Goal: Information Seeking & Learning: Learn about a topic

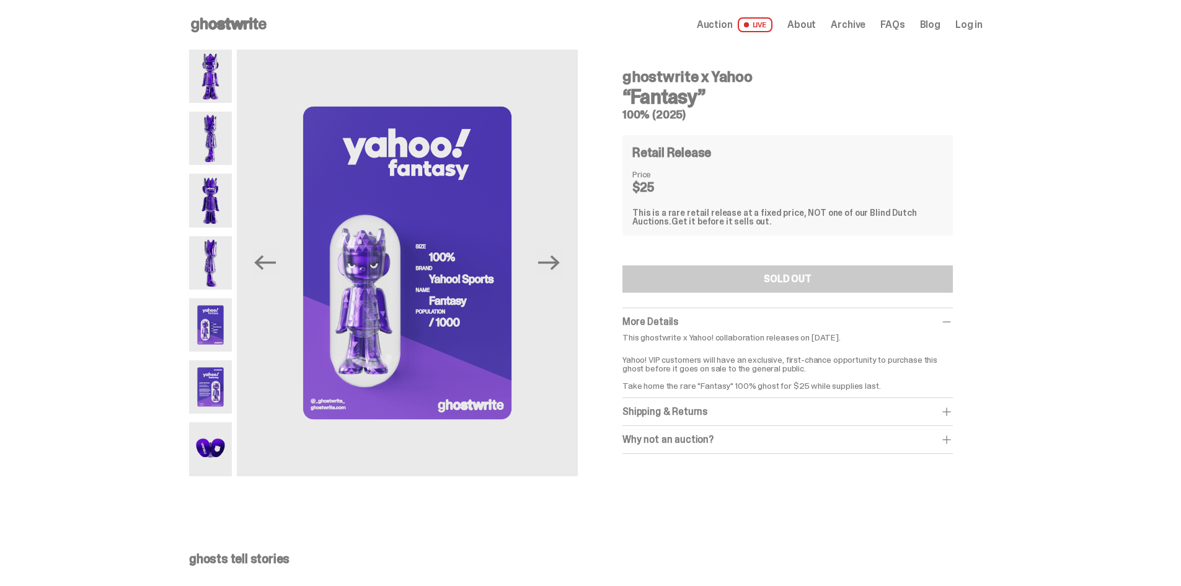
click at [739, 411] on div "Shipping & Returns" at bounding box center [788, 412] width 330 height 12
click at [214, 72] on img at bounding box center [210, 76] width 43 height 53
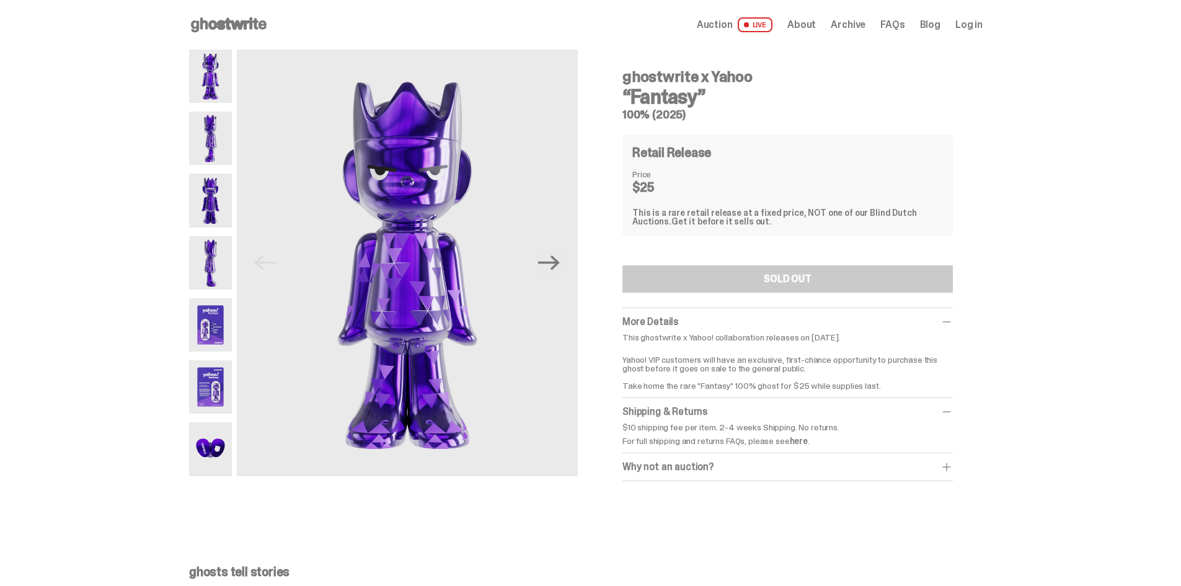
click at [221, 120] on img at bounding box center [210, 138] width 43 height 53
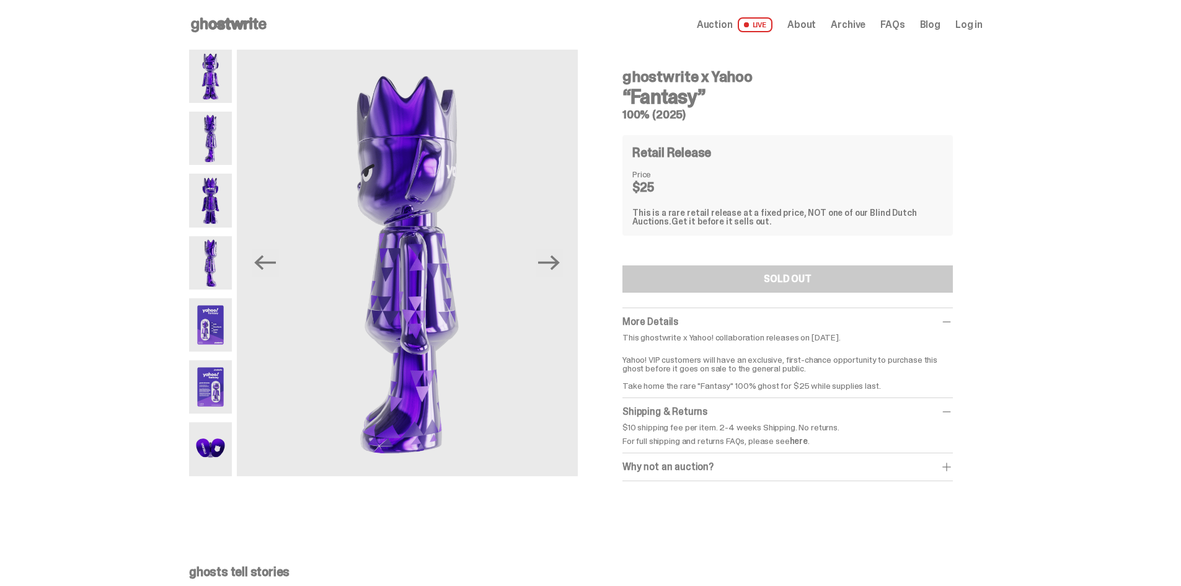
click at [216, 196] on img at bounding box center [210, 200] width 43 height 53
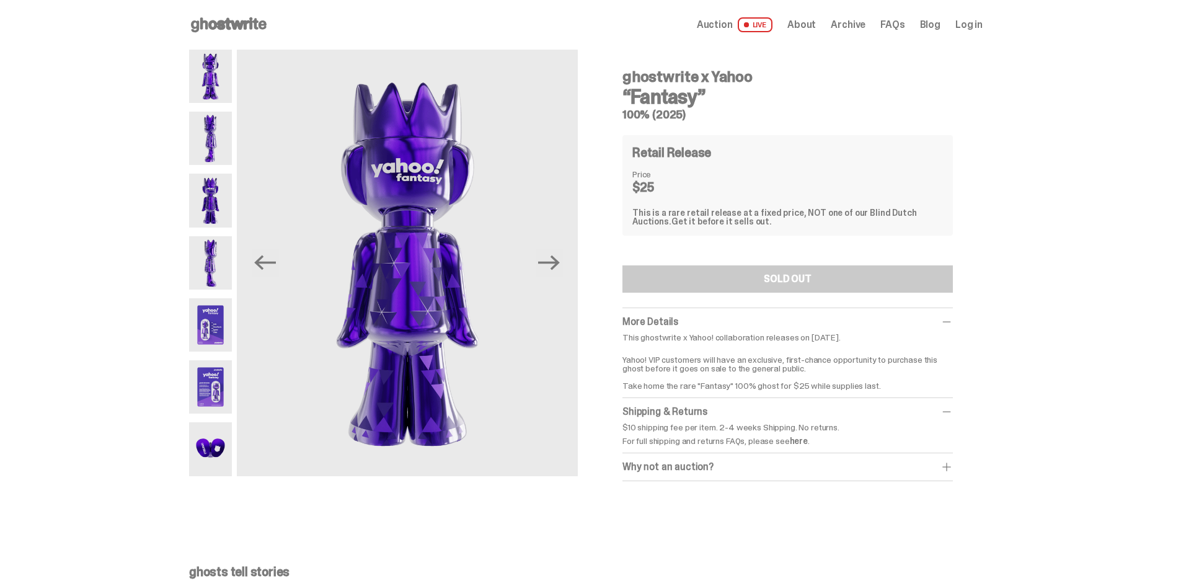
click at [210, 260] on img at bounding box center [210, 262] width 43 height 53
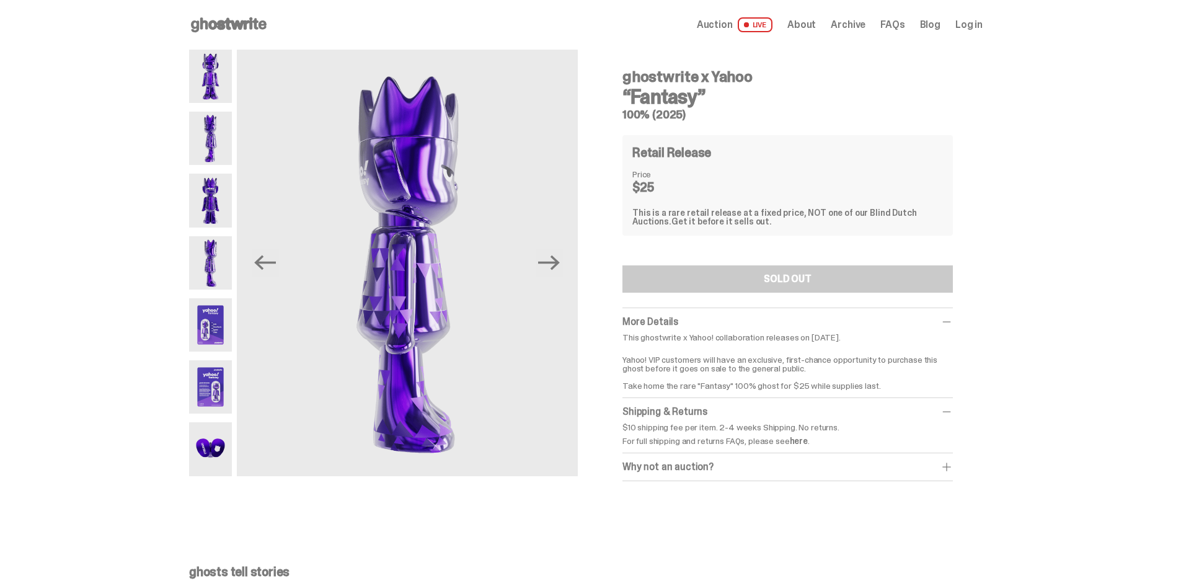
click at [220, 319] on img at bounding box center [210, 324] width 43 height 53
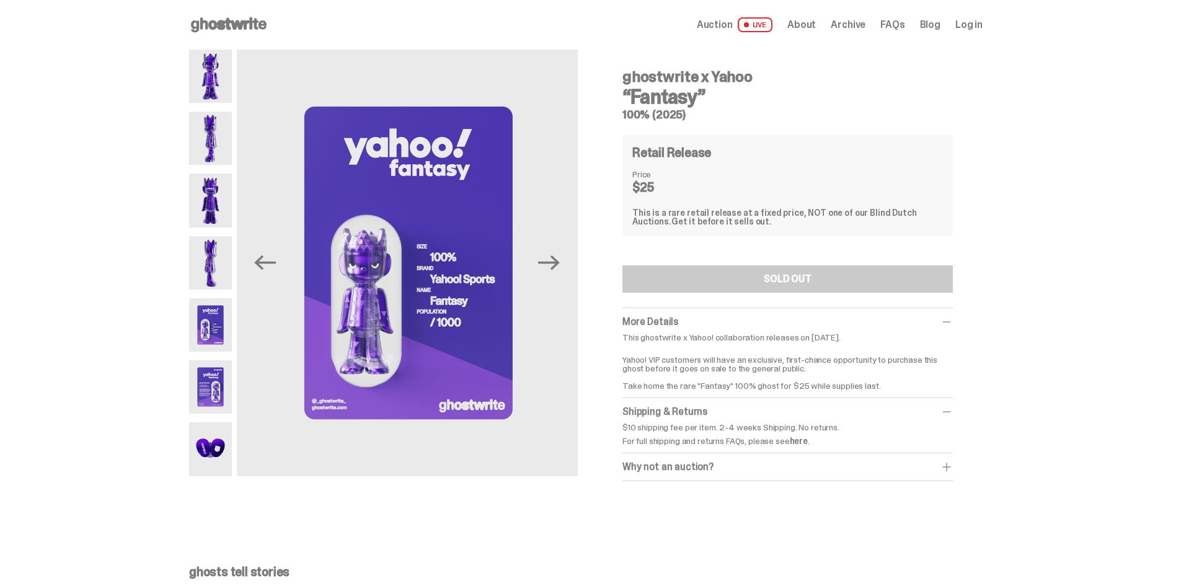
click at [208, 372] on img at bounding box center [210, 386] width 43 height 53
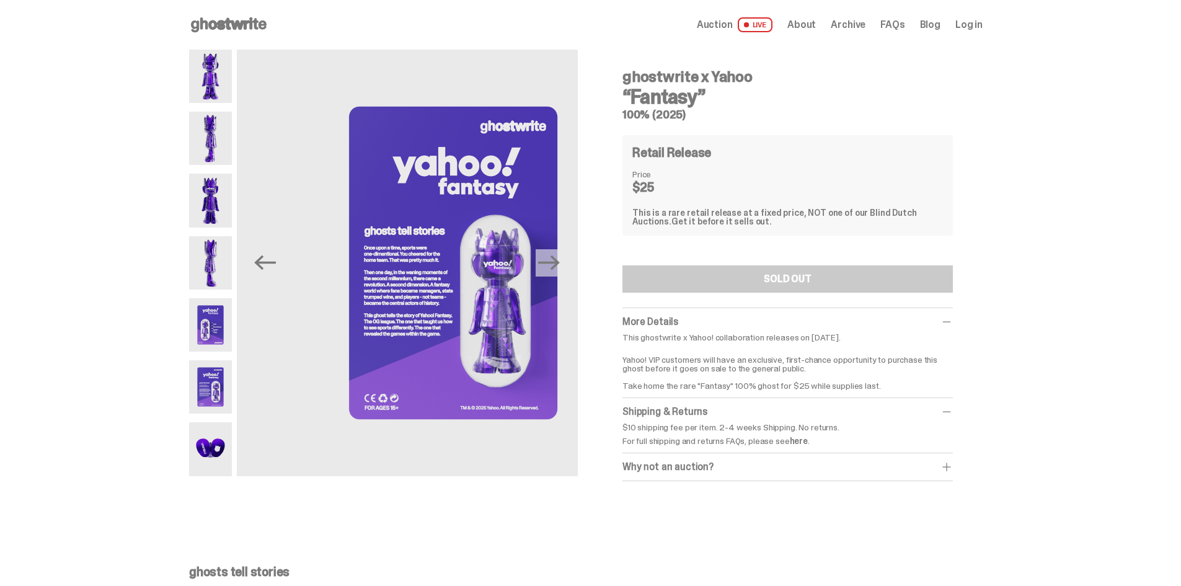
click at [215, 443] on img at bounding box center [210, 448] width 43 height 53
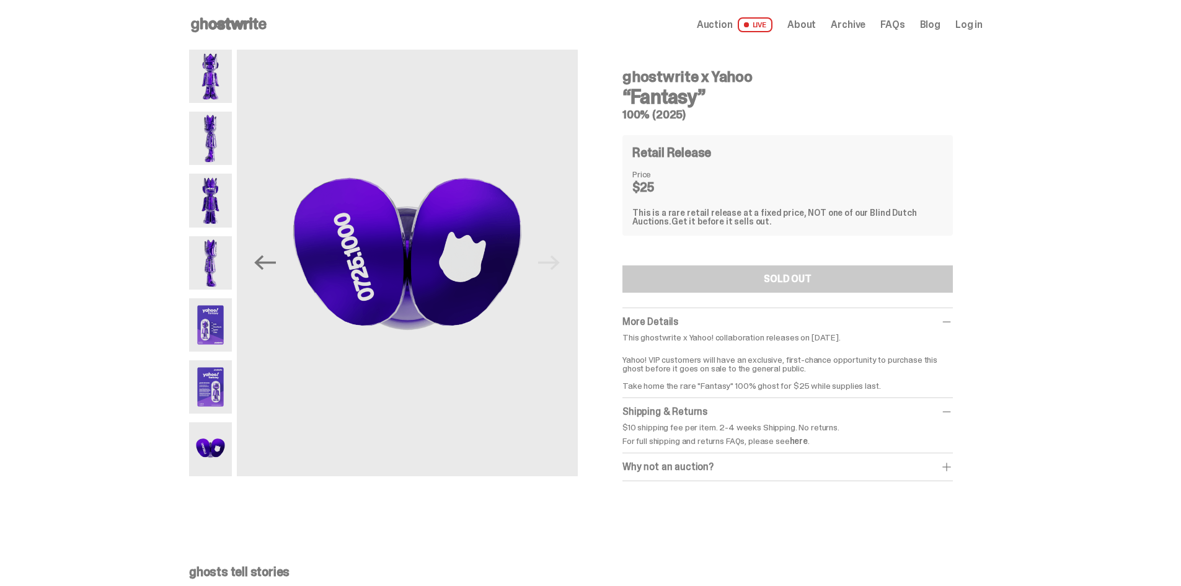
click at [210, 402] on img at bounding box center [210, 386] width 43 height 53
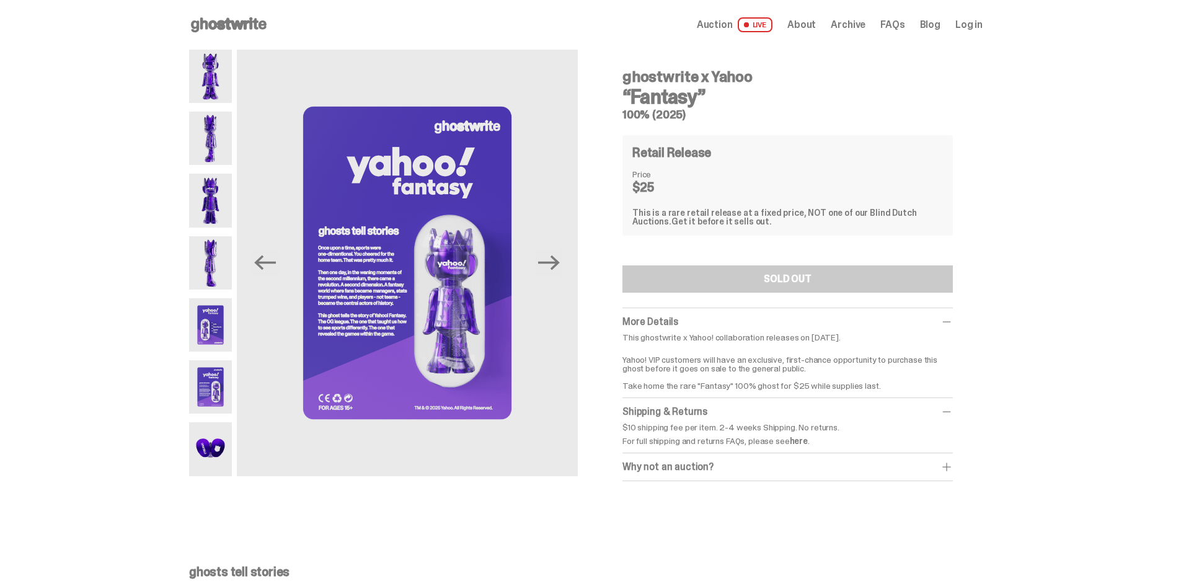
click at [805, 20] on span "About" at bounding box center [801, 25] width 29 height 10
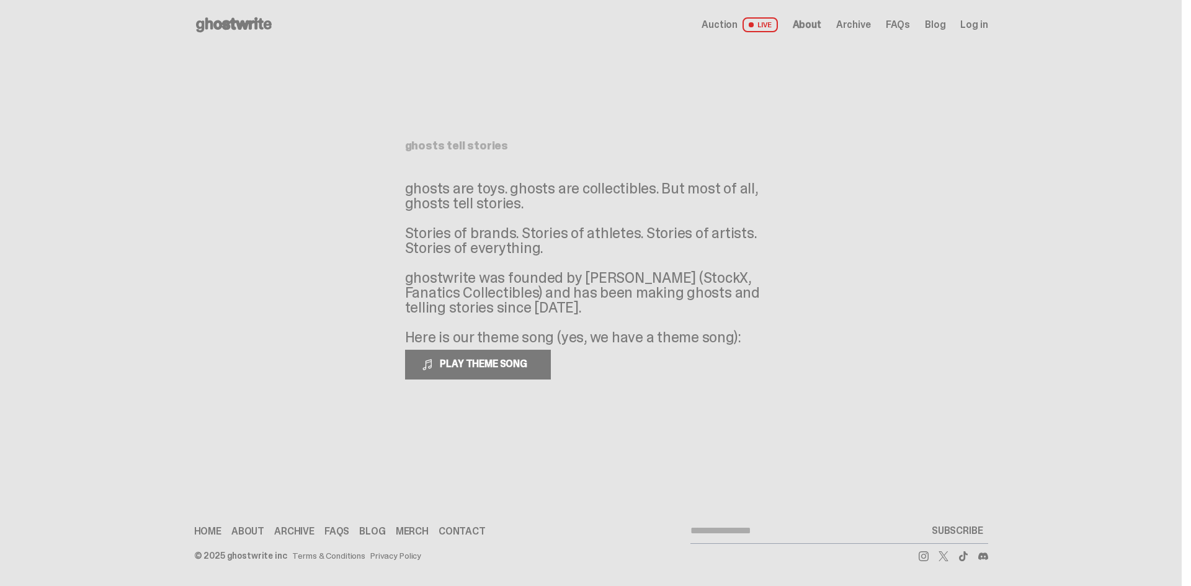
click at [845, 27] on span "Archive" at bounding box center [853, 25] width 35 height 10
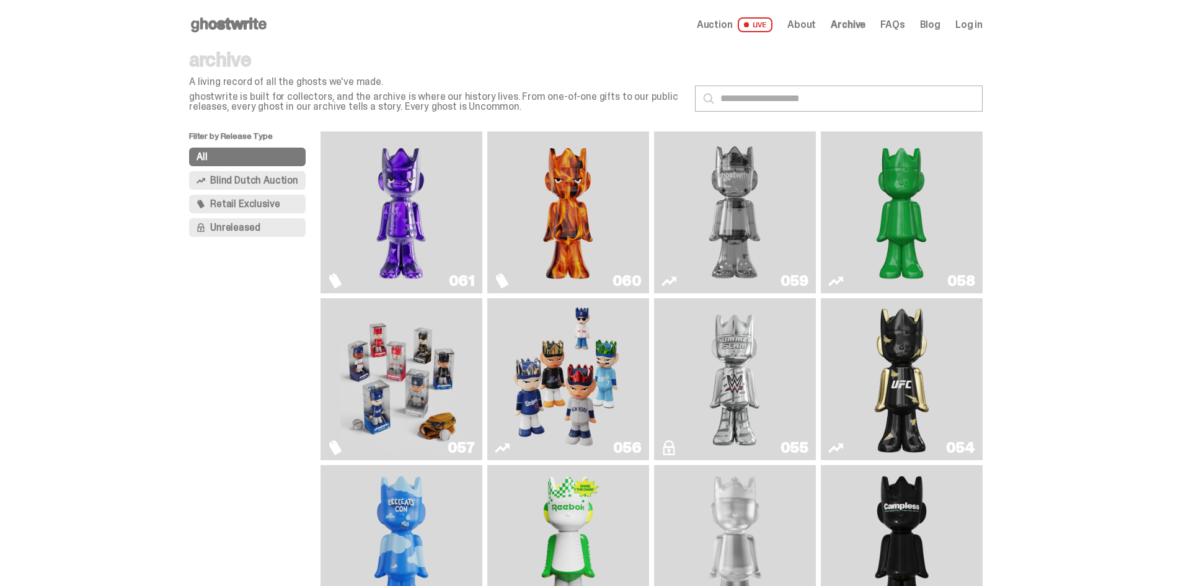
scroll to position [62, 0]
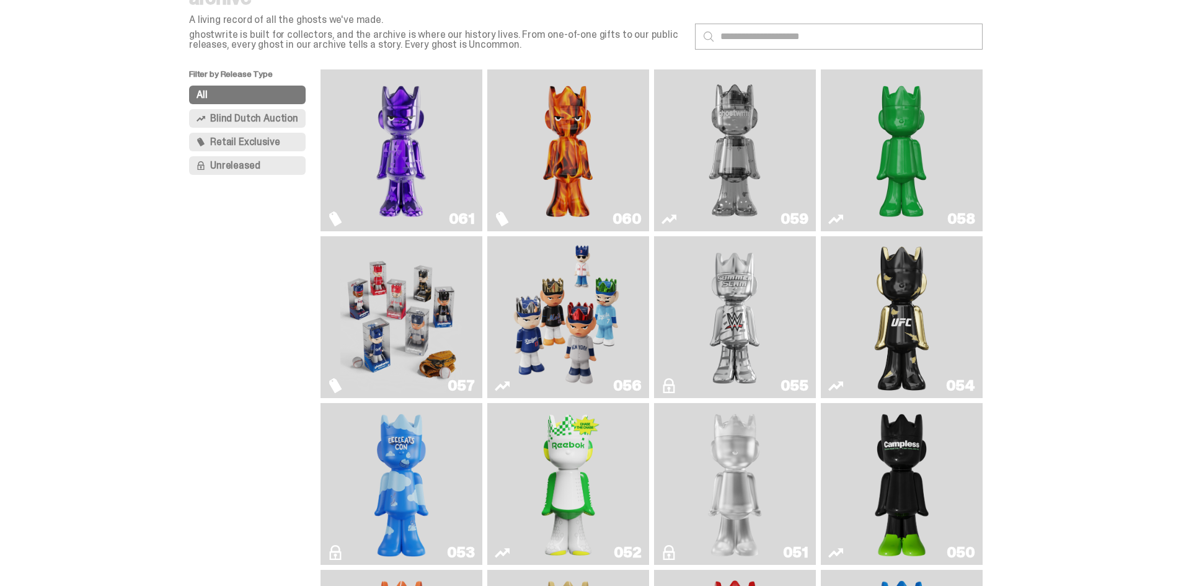
click at [416, 317] on img "Game Face (2025)" at bounding box center [401, 317] width 122 height 152
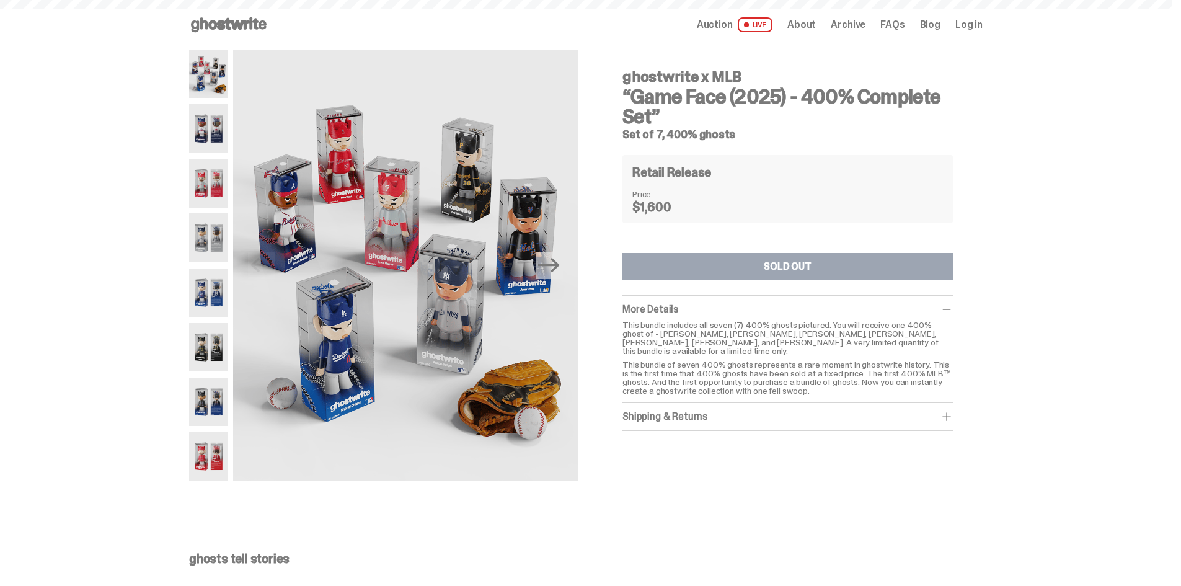
scroll to position [62, 0]
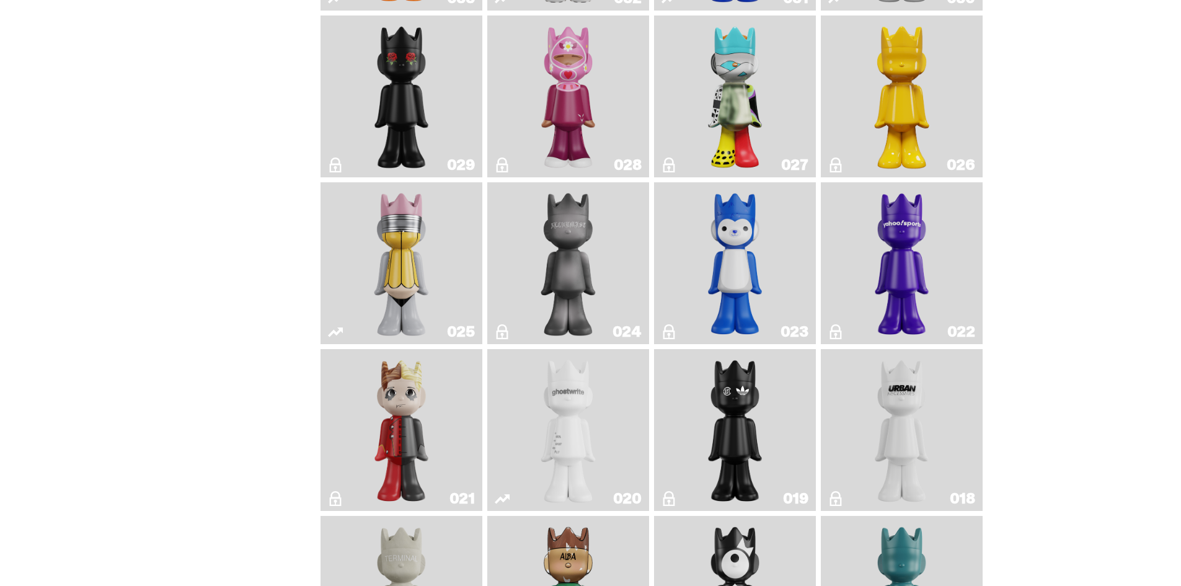
scroll to position [1488, 0]
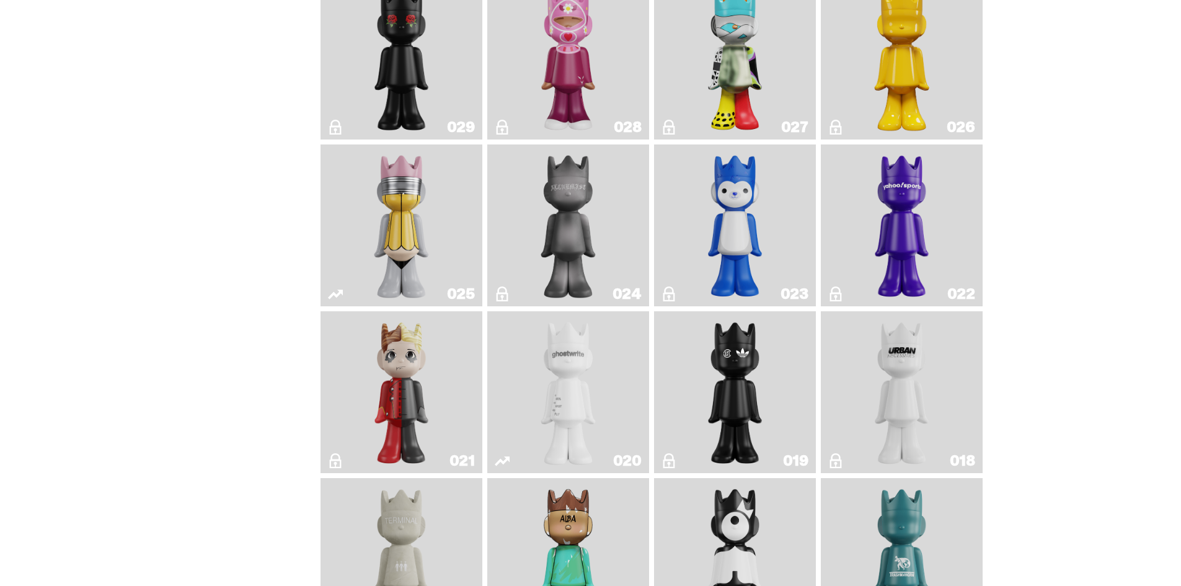
click at [928, 251] on img "Yahoo!" at bounding box center [902, 225] width 66 height 152
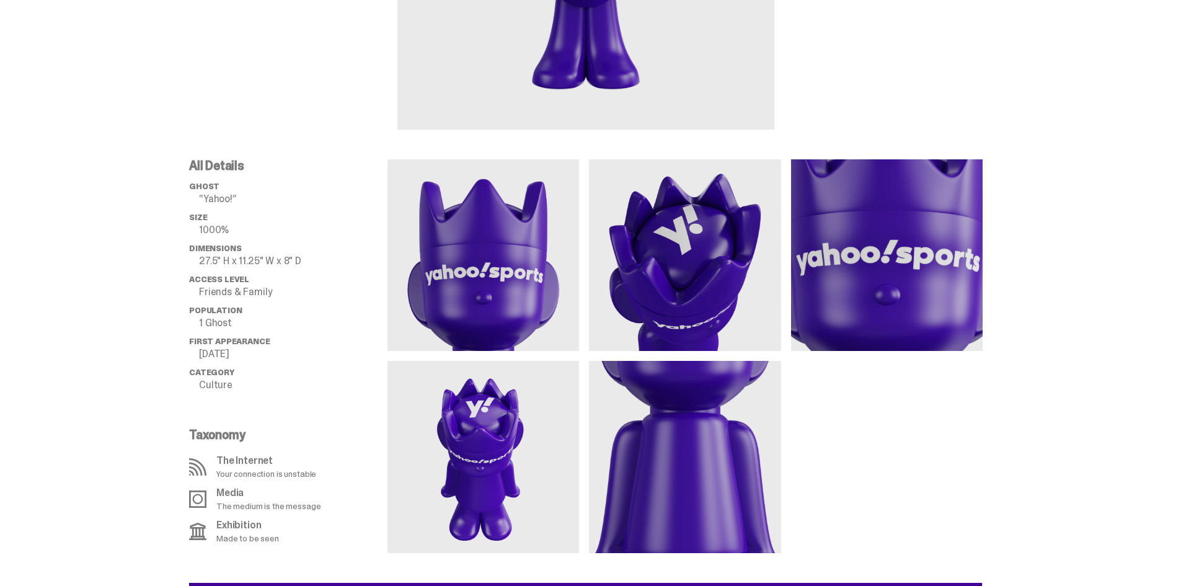
scroll to position [372, 0]
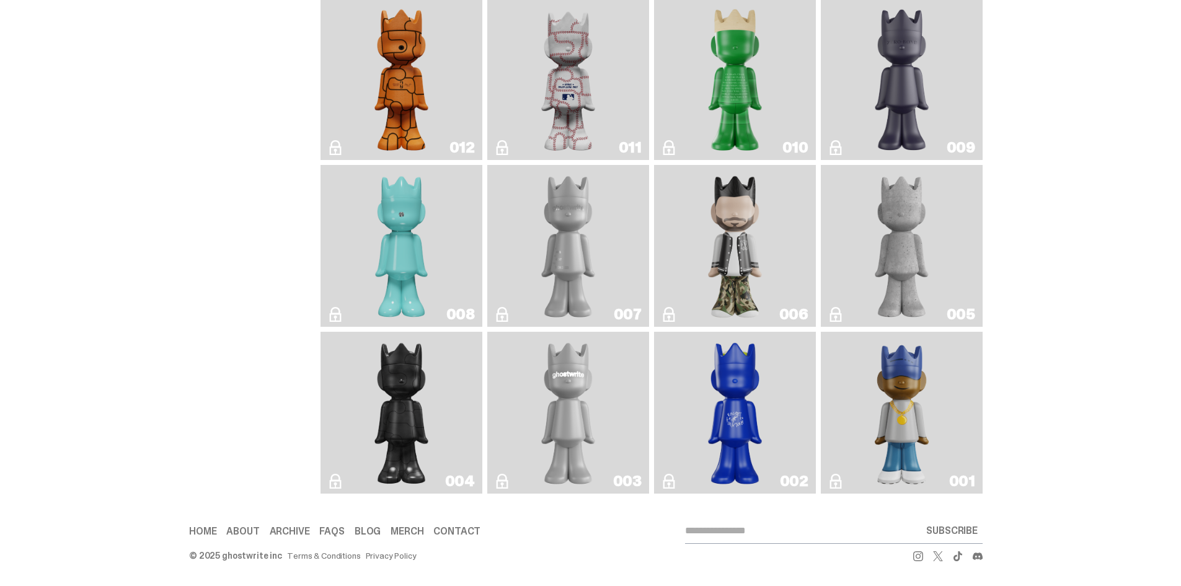
scroll to position [2153, 0]
click at [334, 529] on link "FAQs" at bounding box center [331, 531] width 25 height 10
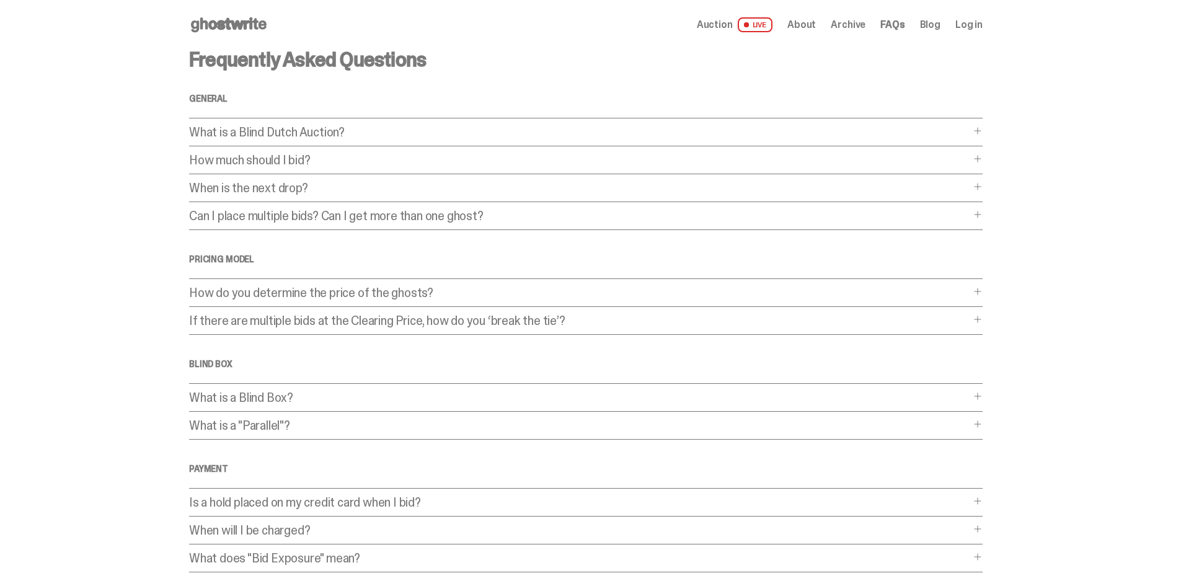
click at [255, 20] on use at bounding box center [229, 24] width 76 height 15
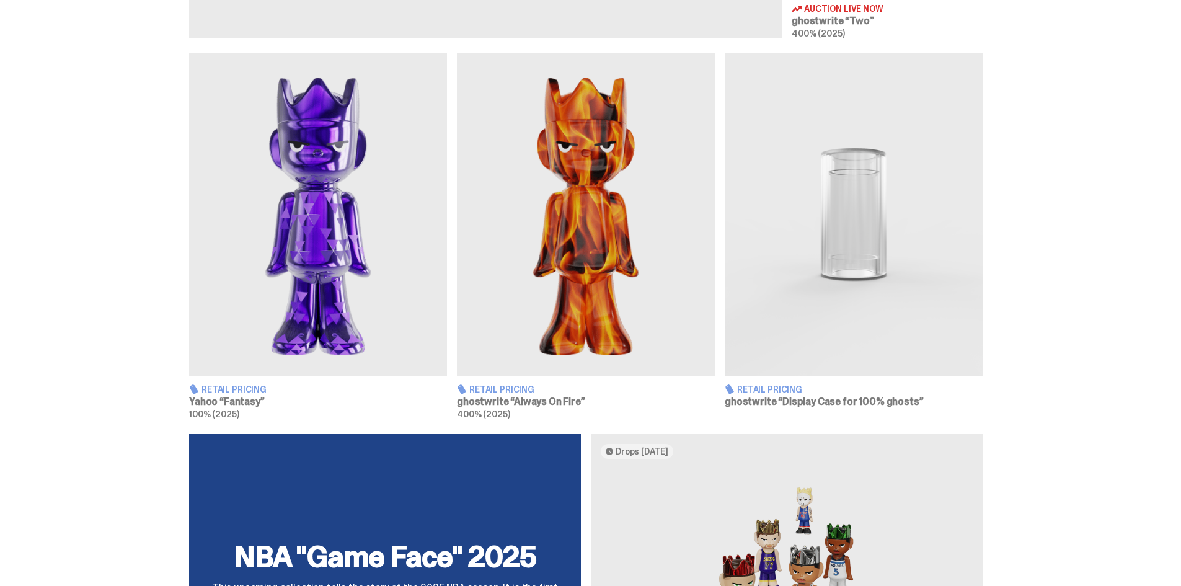
scroll to position [682, 0]
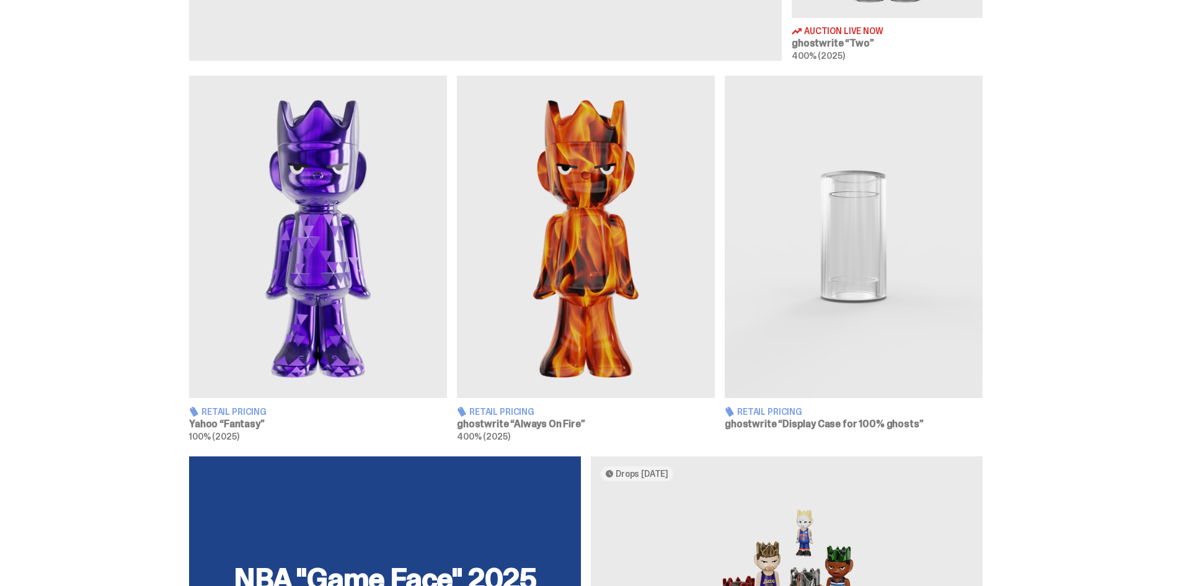
click at [823, 425] on h3 "ghostwrite “Display Case for 100% ghosts”" at bounding box center [854, 424] width 258 height 10
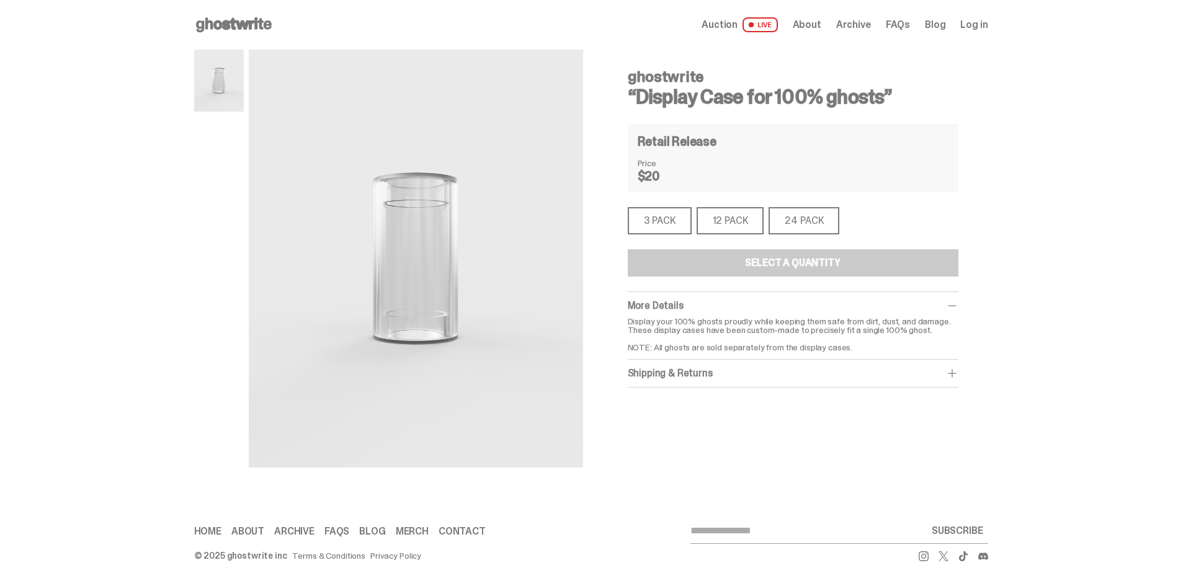
click at [672, 226] on div "3 PACK" at bounding box center [660, 220] width 64 height 27
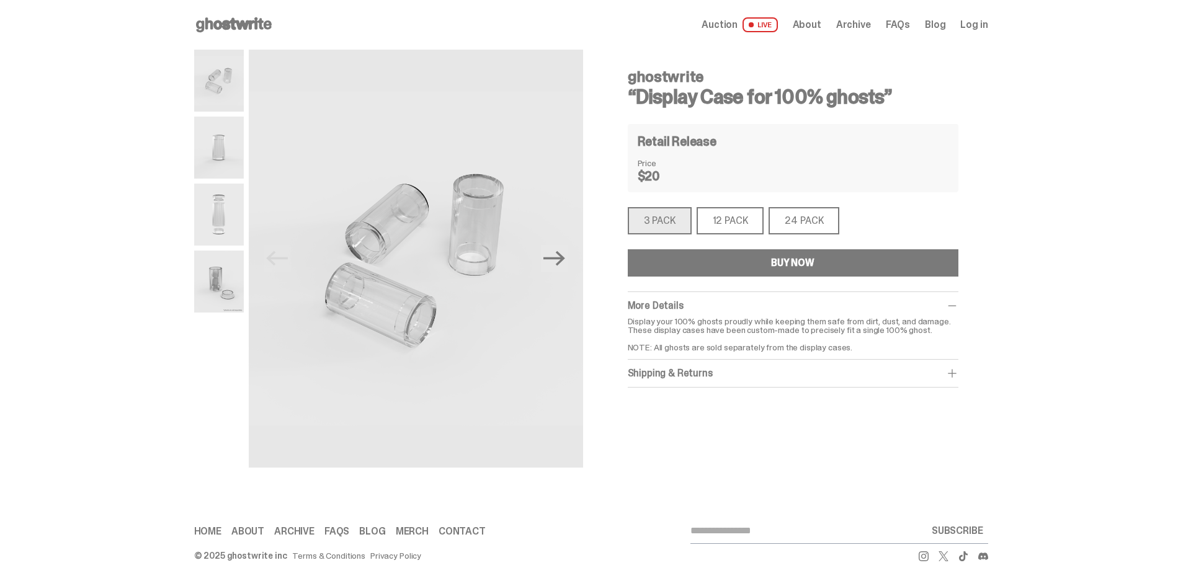
click at [727, 231] on div "12 PACK" at bounding box center [730, 220] width 68 height 27
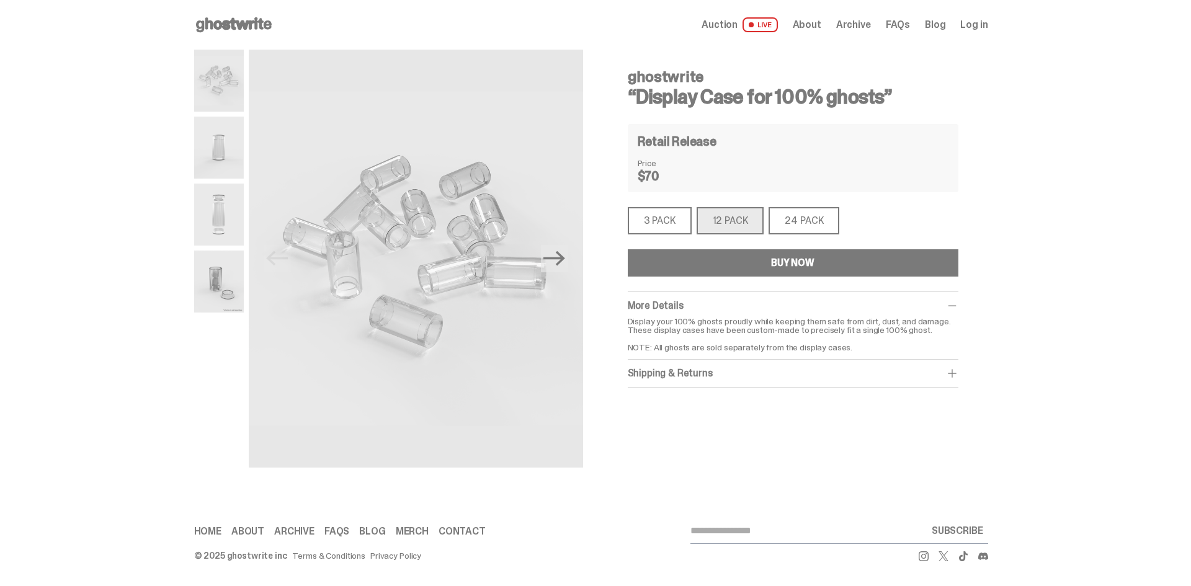
click at [786, 227] on div "24 PACK" at bounding box center [803, 220] width 71 height 27
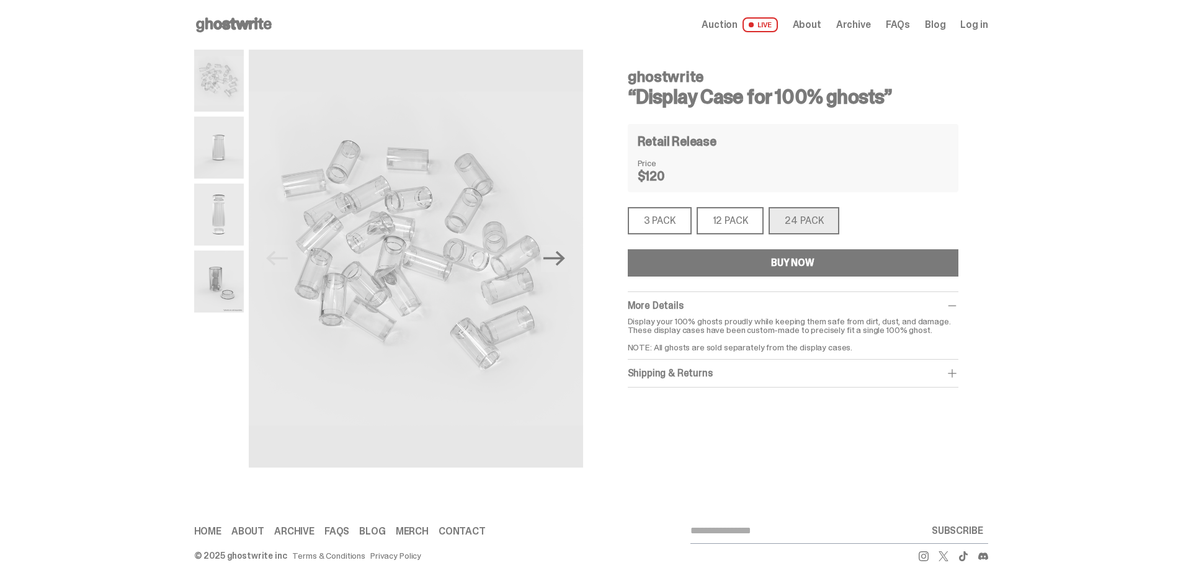
click at [662, 226] on div "3 PACK" at bounding box center [660, 220] width 64 height 27
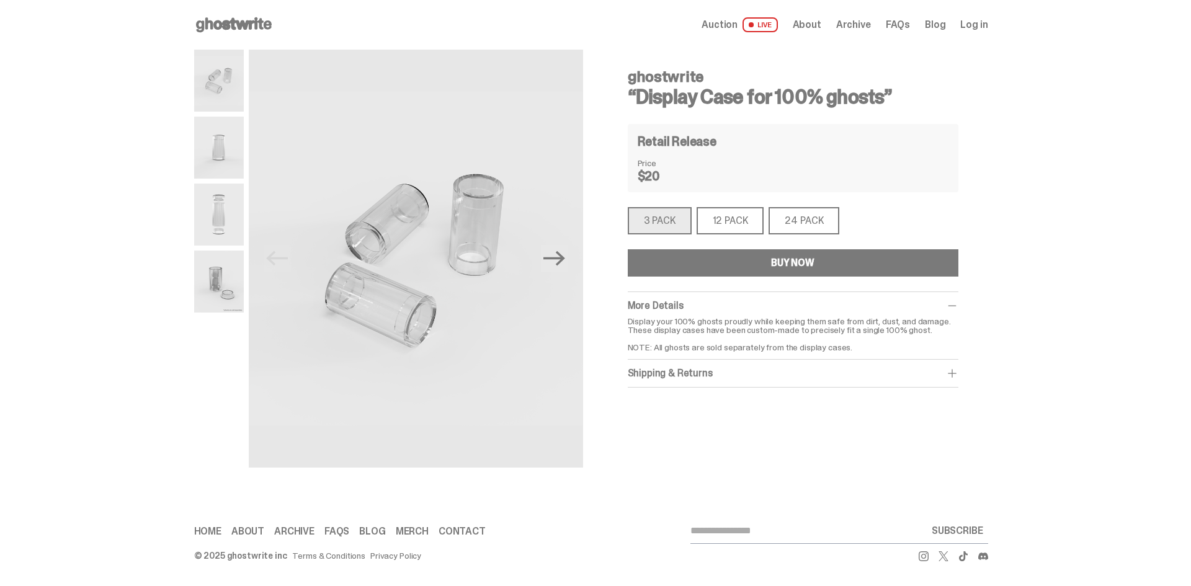
click at [786, 223] on div "24 PACK" at bounding box center [803, 220] width 71 height 27
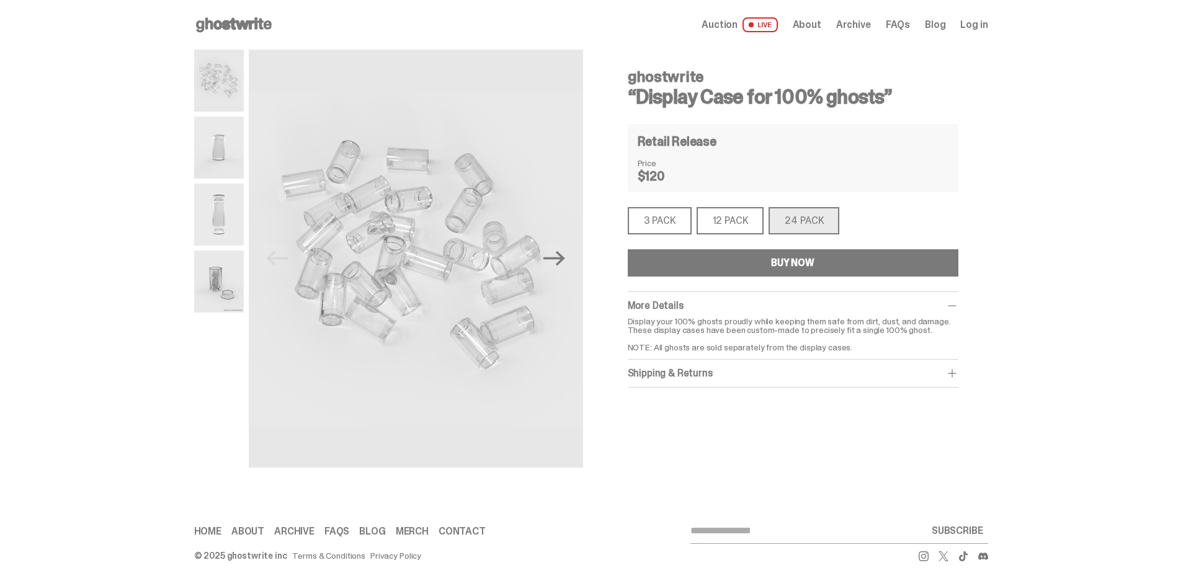
click at [669, 223] on div "3 PACK" at bounding box center [660, 220] width 64 height 27
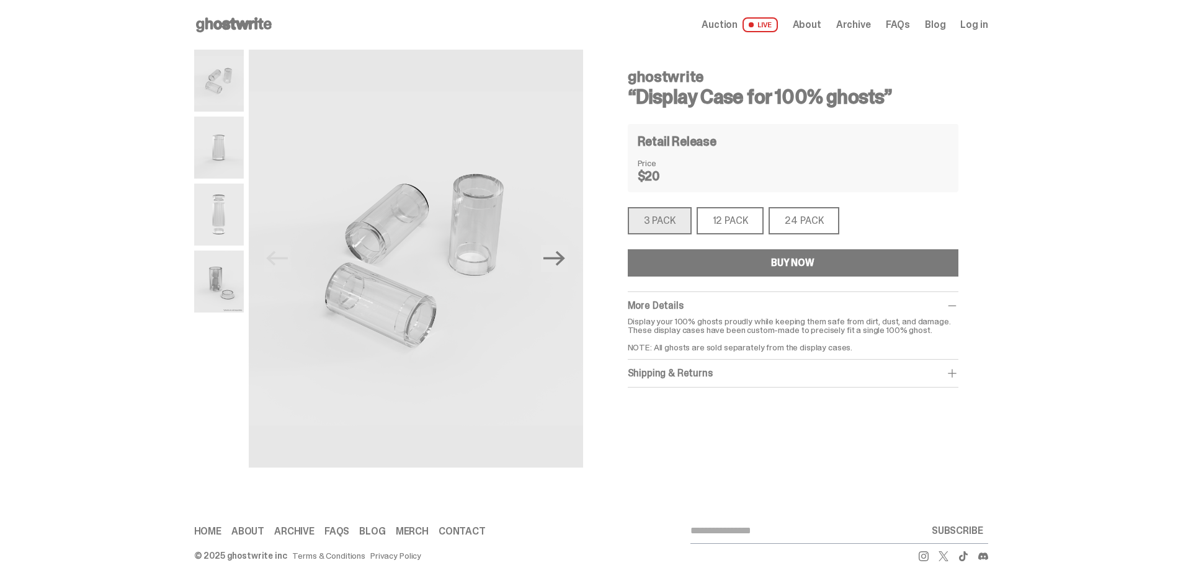
click at [219, 25] on use at bounding box center [234, 24] width 76 height 15
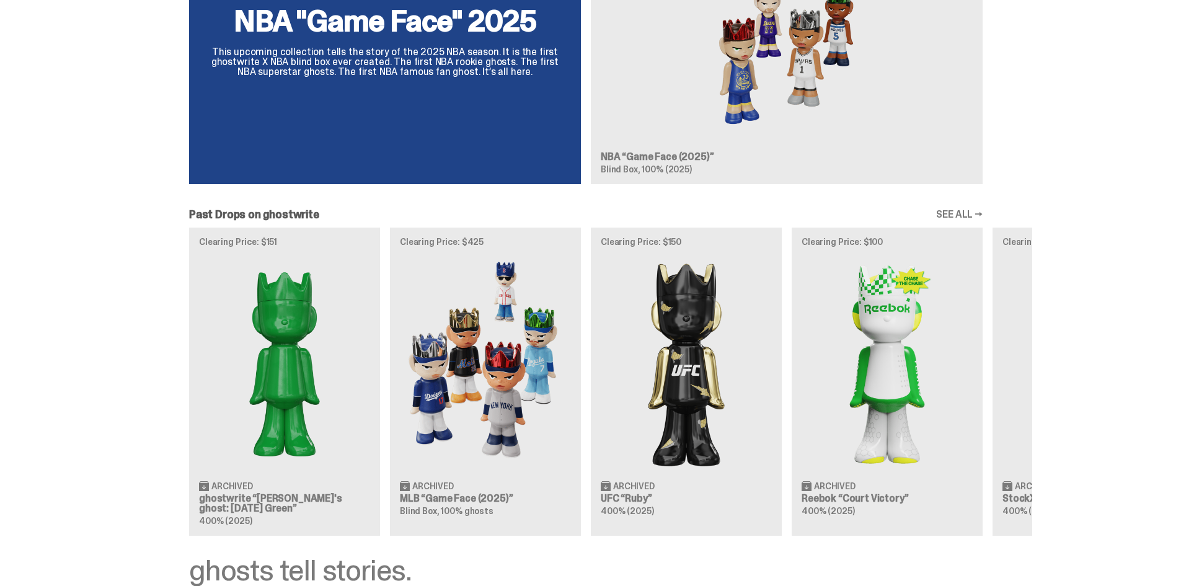
scroll to position [1302, 0]
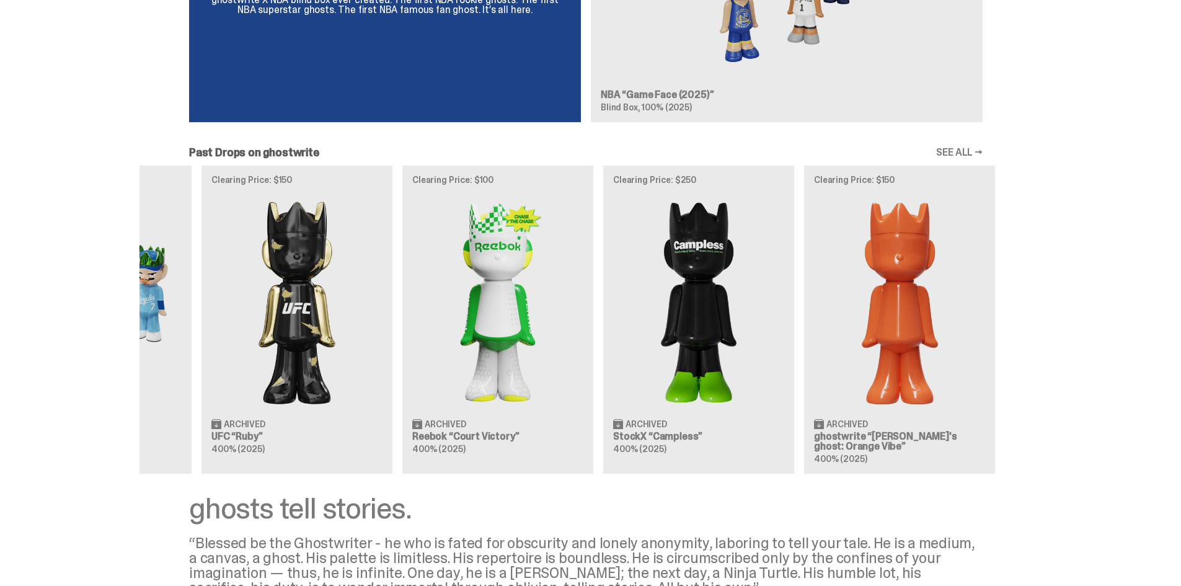
click at [427, 330] on div "Clearing Price: $151 Archived ghostwrite “[PERSON_NAME]'s ghost: [DATE] Green” …" at bounding box center [586, 320] width 893 height 308
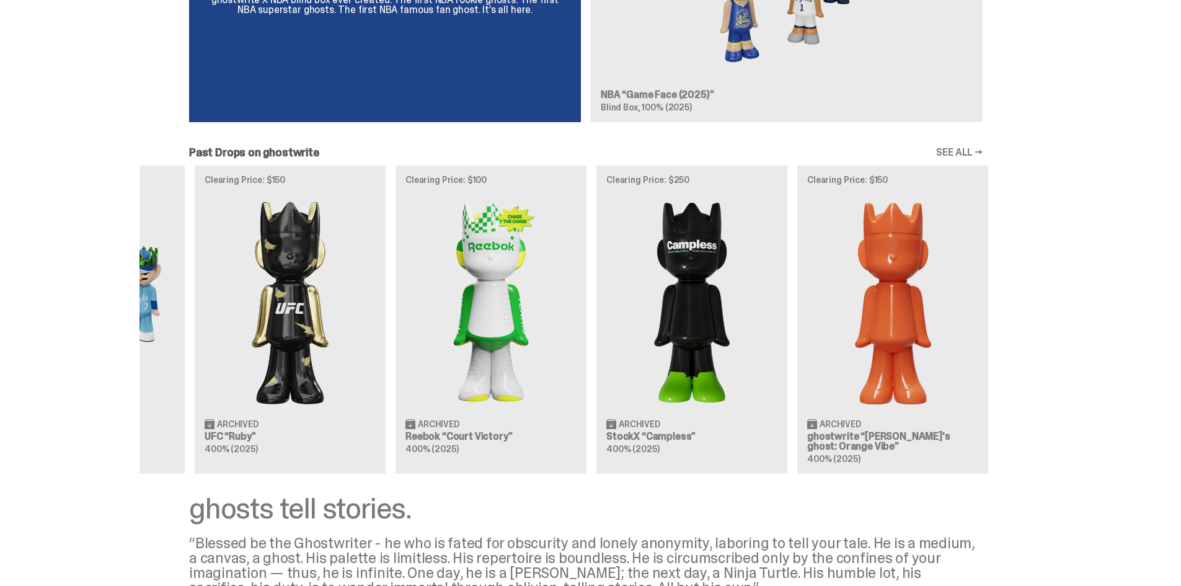
scroll to position [0, 402]
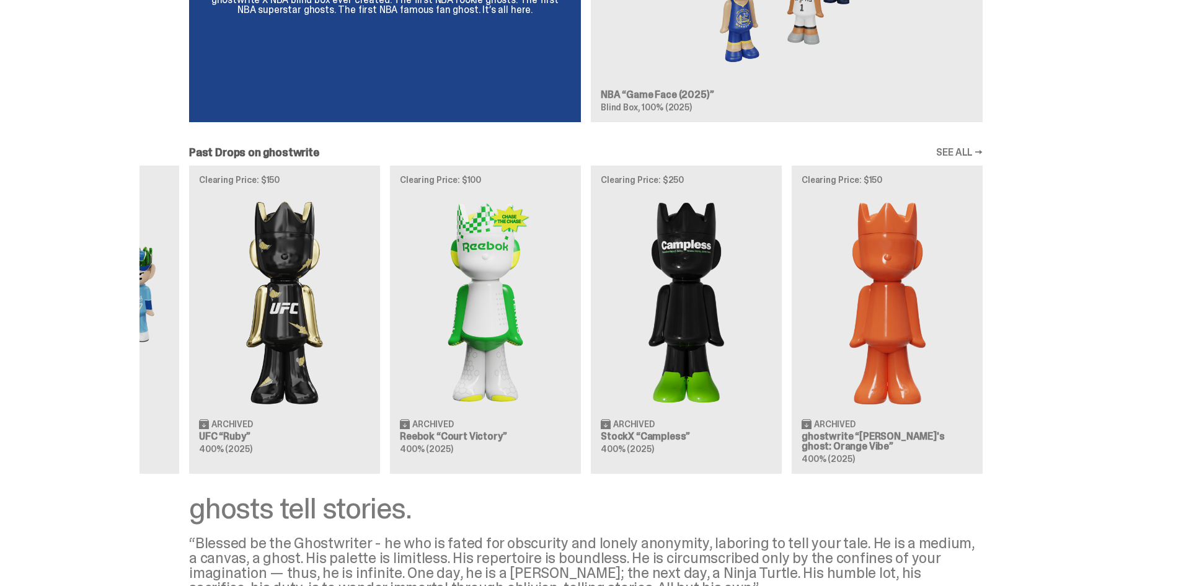
click at [731, 319] on div "Clearing Price: $151 Archived ghostwrite “[PERSON_NAME]'s ghost: [DATE] Green” …" at bounding box center [586, 320] width 893 height 308
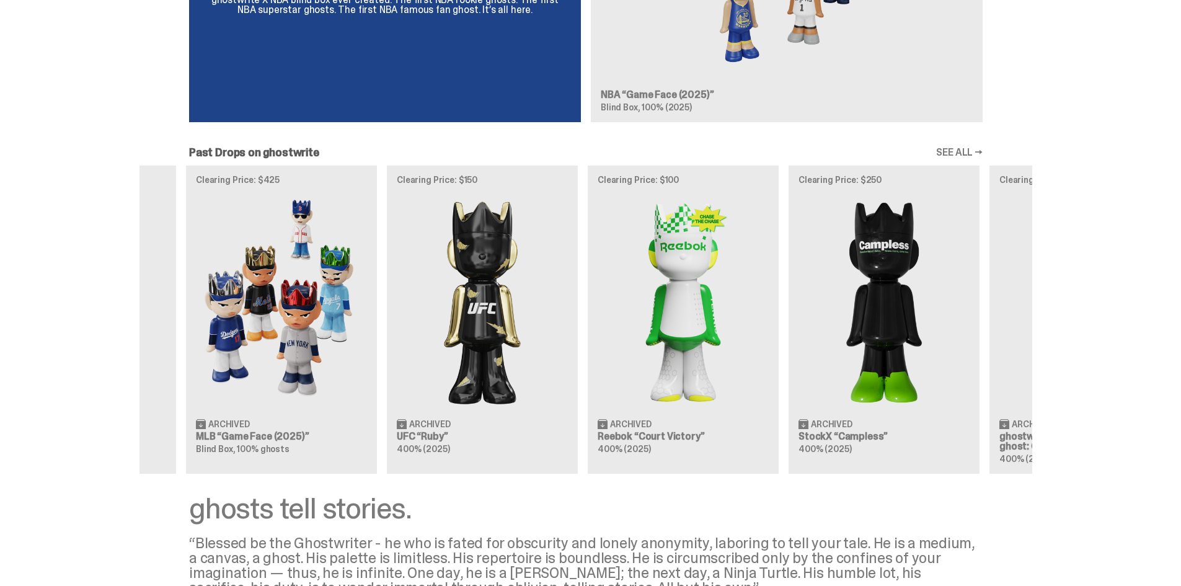
scroll to position [0, 84]
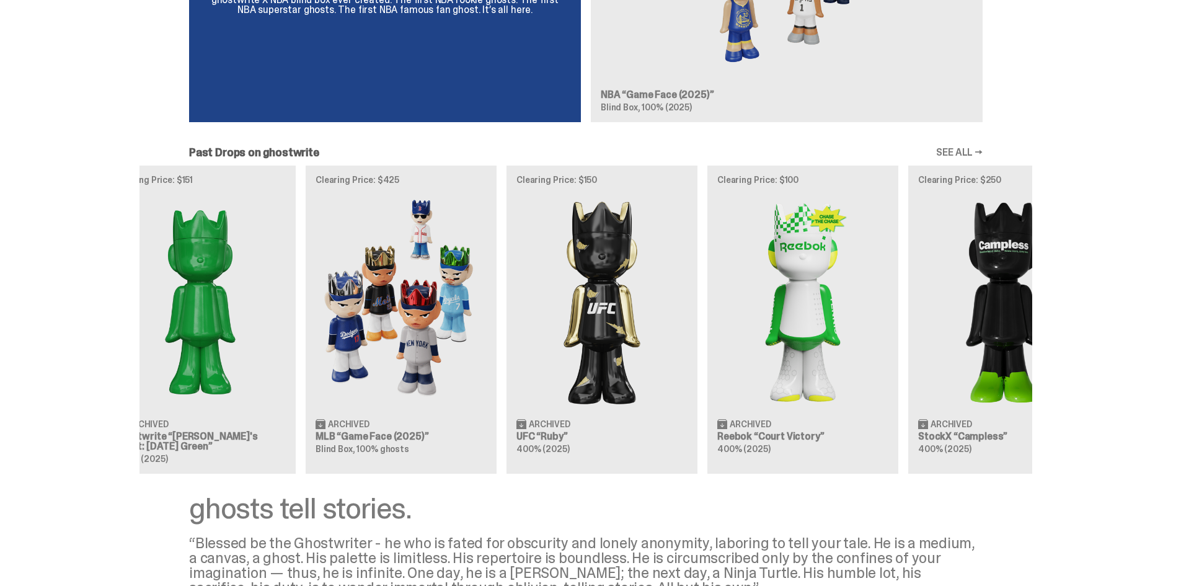
click at [1032, 341] on div "Clearing Price: $151 Archived ghostwrite “[PERSON_NAME]'s ghost: [DATE] Green” …" at bounding box center [586, 320] width 893 height 308
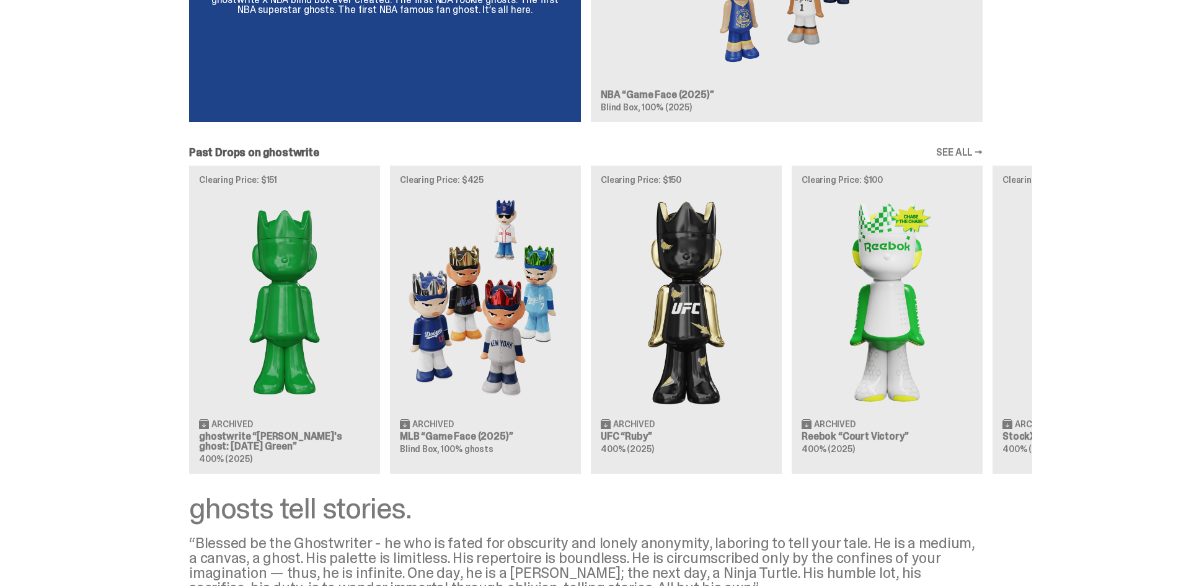
click at [761, 319] on div "Clearing Price: $151 Archived ghostwrite “[PERSON_NAME]'s ghost: [DATE] Green” …" at bounding box center [586, 320] width 893 height 308
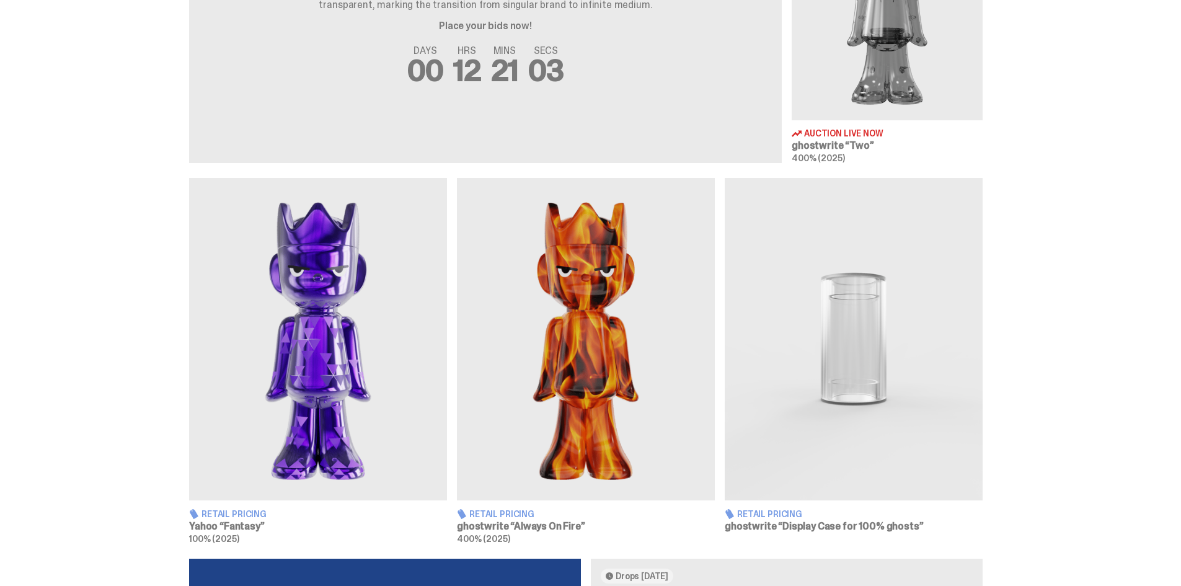
scroll to position [558, 0]
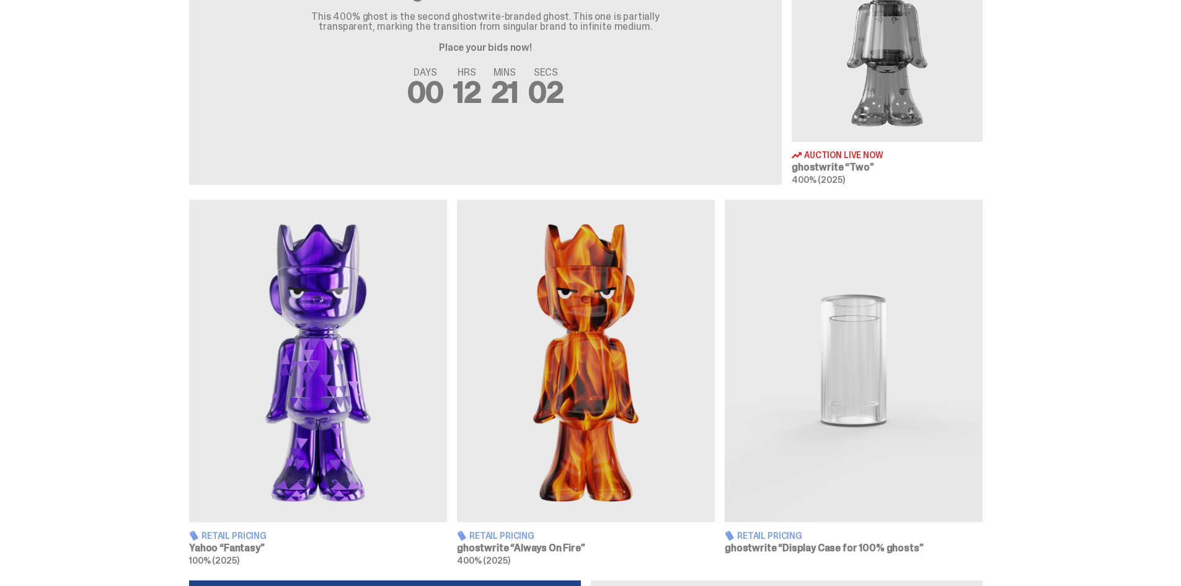
click at [287, 384] on img at bounding box center [318, 361] width 258 height 322
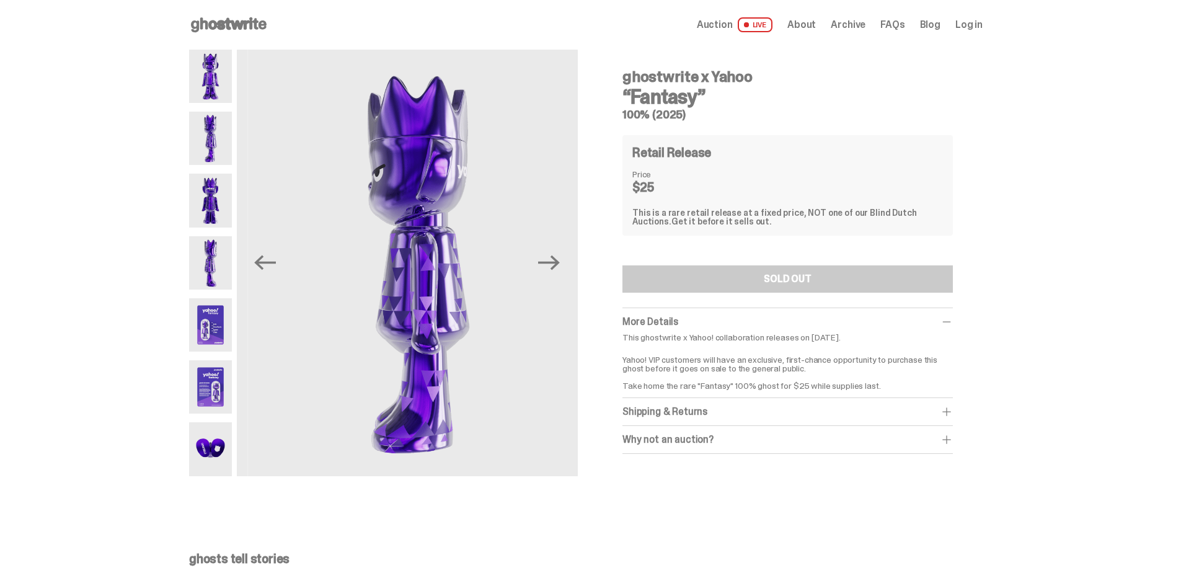
click at [552, 270] on icon "Next" at bounding box center [549, 263] width 22 height 22
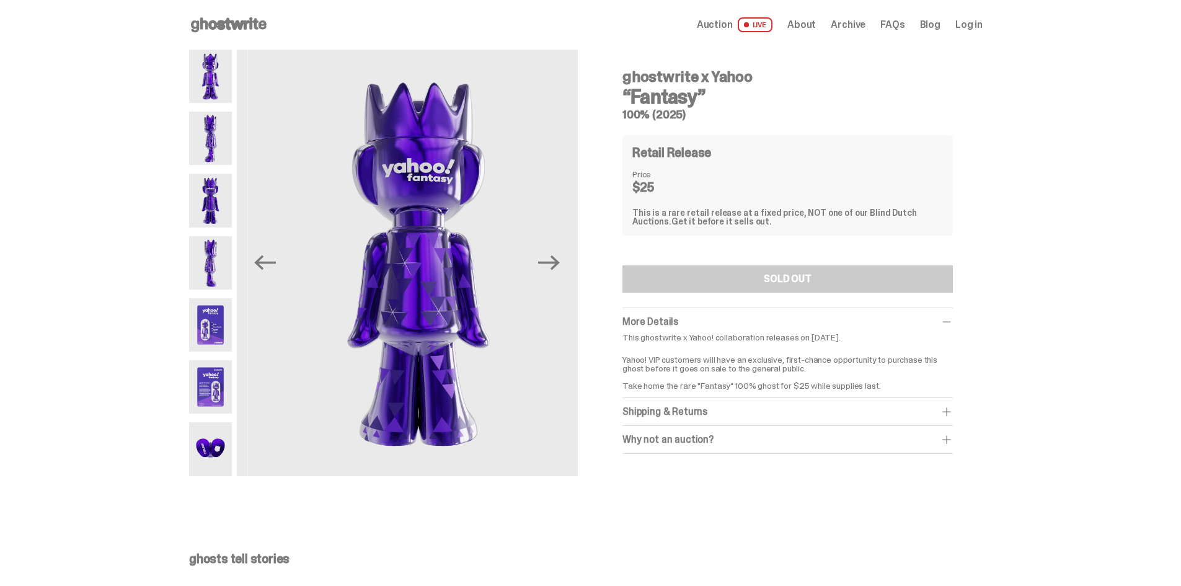
click at [552, 270] on icon "Next" at bounding box center [549, 263] width 22 height 22
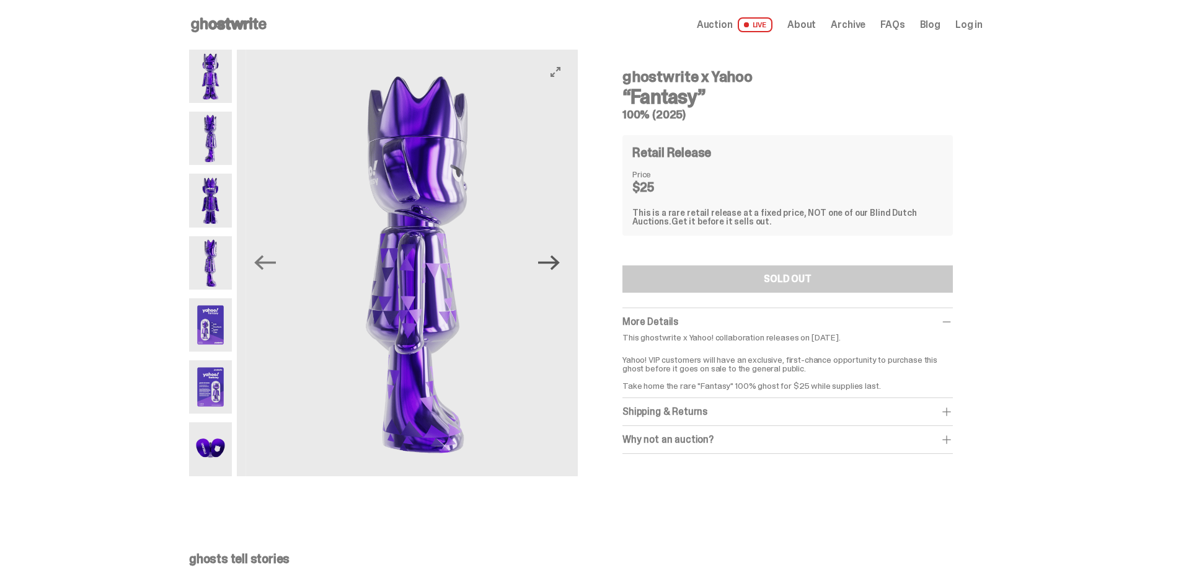
click at [551, 270] on icon "Next" at bounding box center [549, 263] width 22 height 22
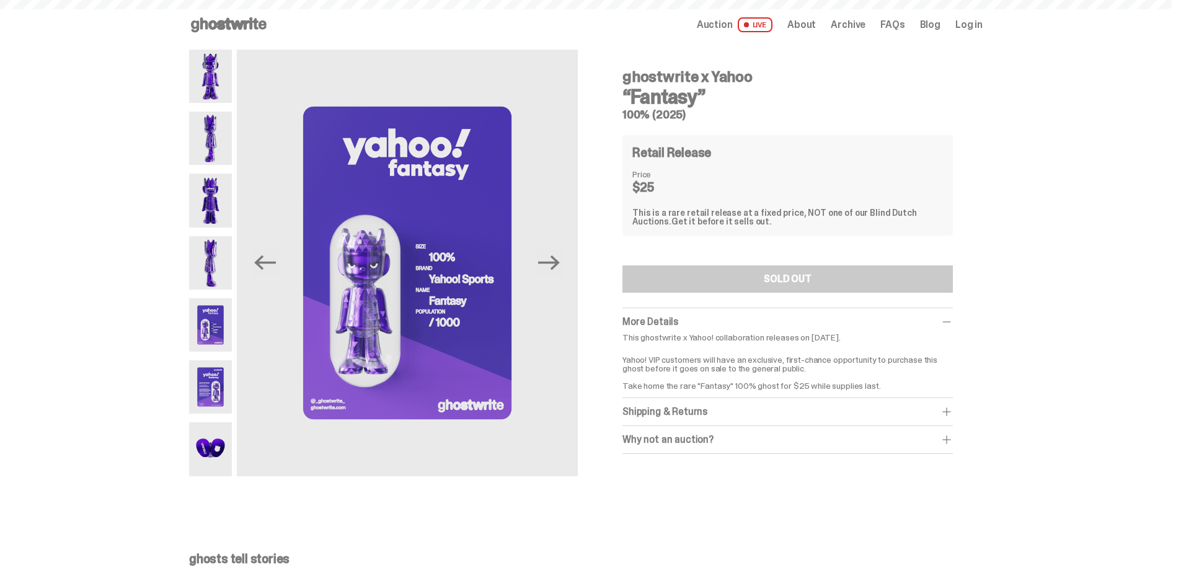
scroll to position [558, 0]
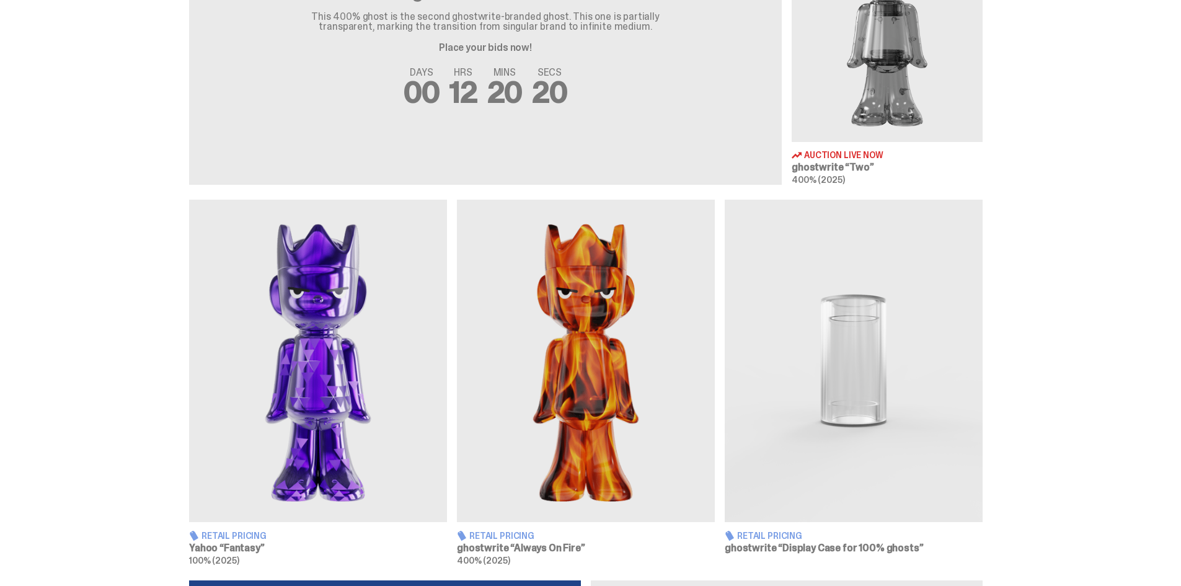
click at [597, 459] on img at bounding box center [586, 361] width 258 height 322
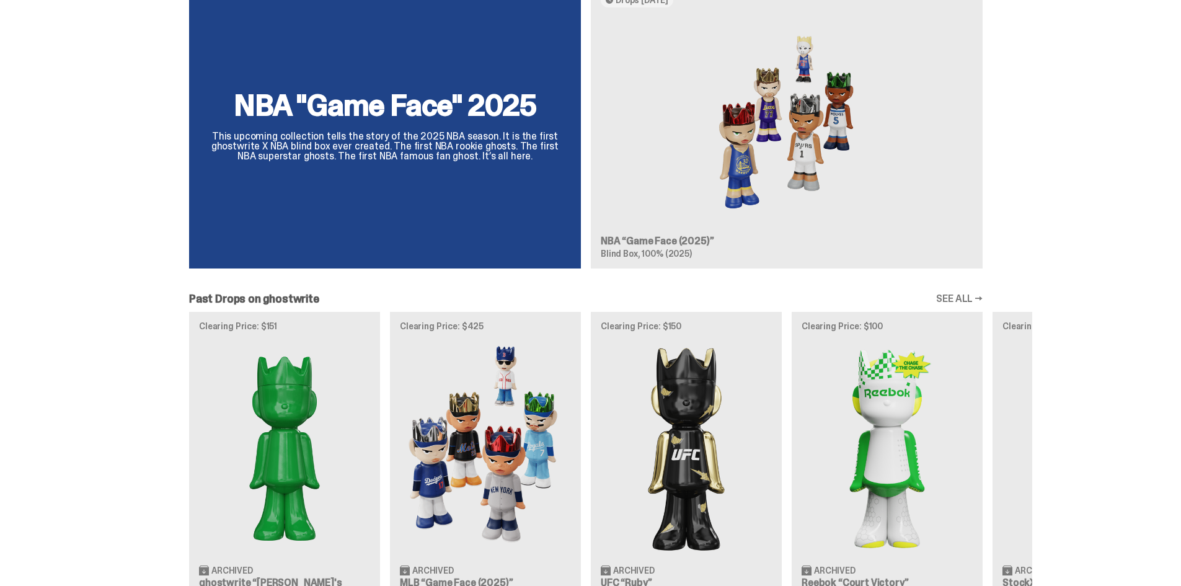
scroll to position [1178, 0]
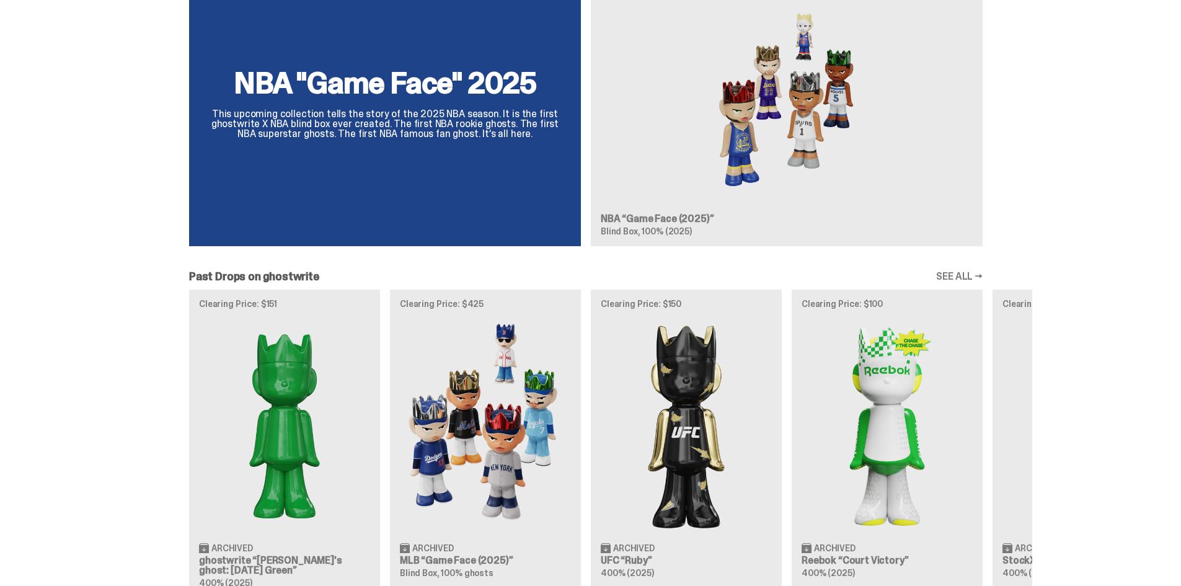
click at [706, 388] on div "Clearing Price: $151 Archived ghostwrite “[PERSON_NAME]'s ghost: [DATE] Green” …" at bounding box center [586, 444] width 893 height 308
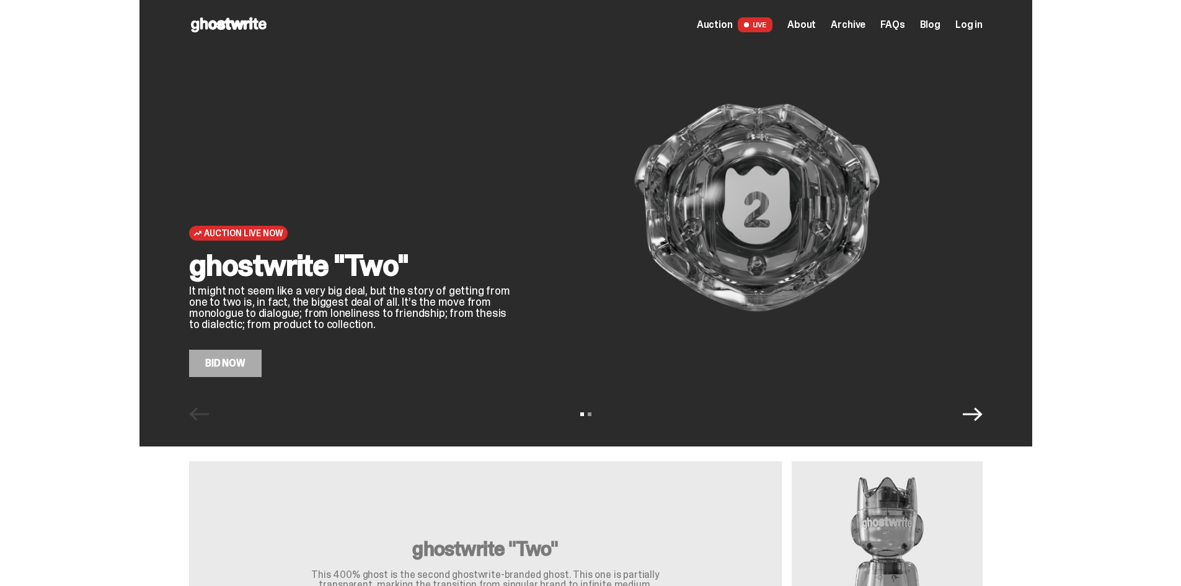
click at [895, 24] on span "FAQs" at bounding box center [892, 25] width 24 height 10
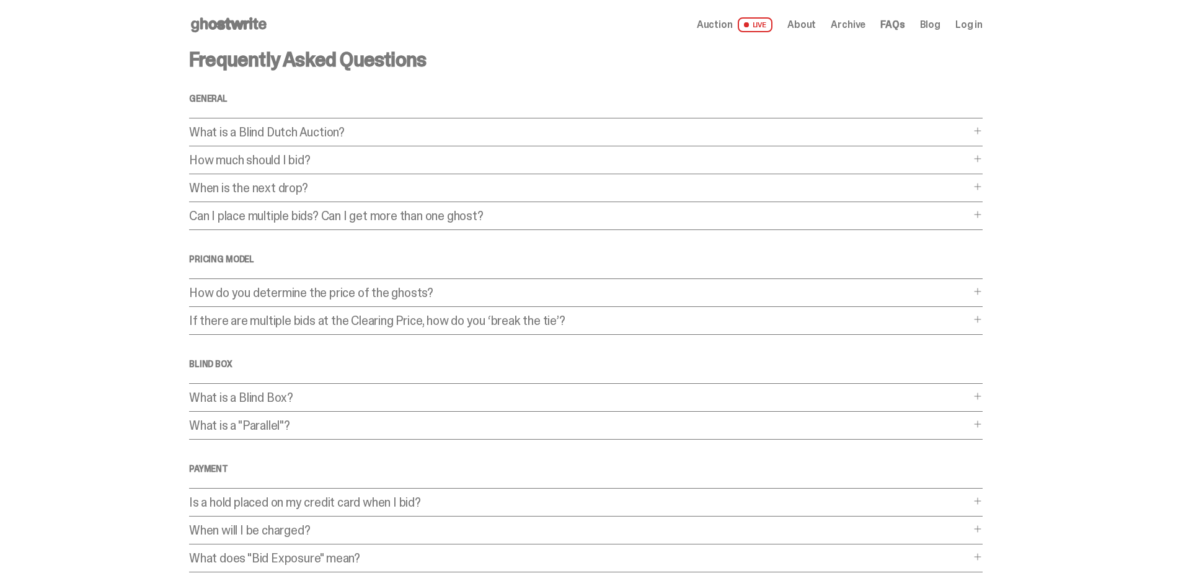
click at [303, 126] on p "What is a Blind Dutch Auction?" at bounding box center [579, 132] width 781 height 12
